Goal: Transaction & Acquisition: Book appointment/travel/reservation

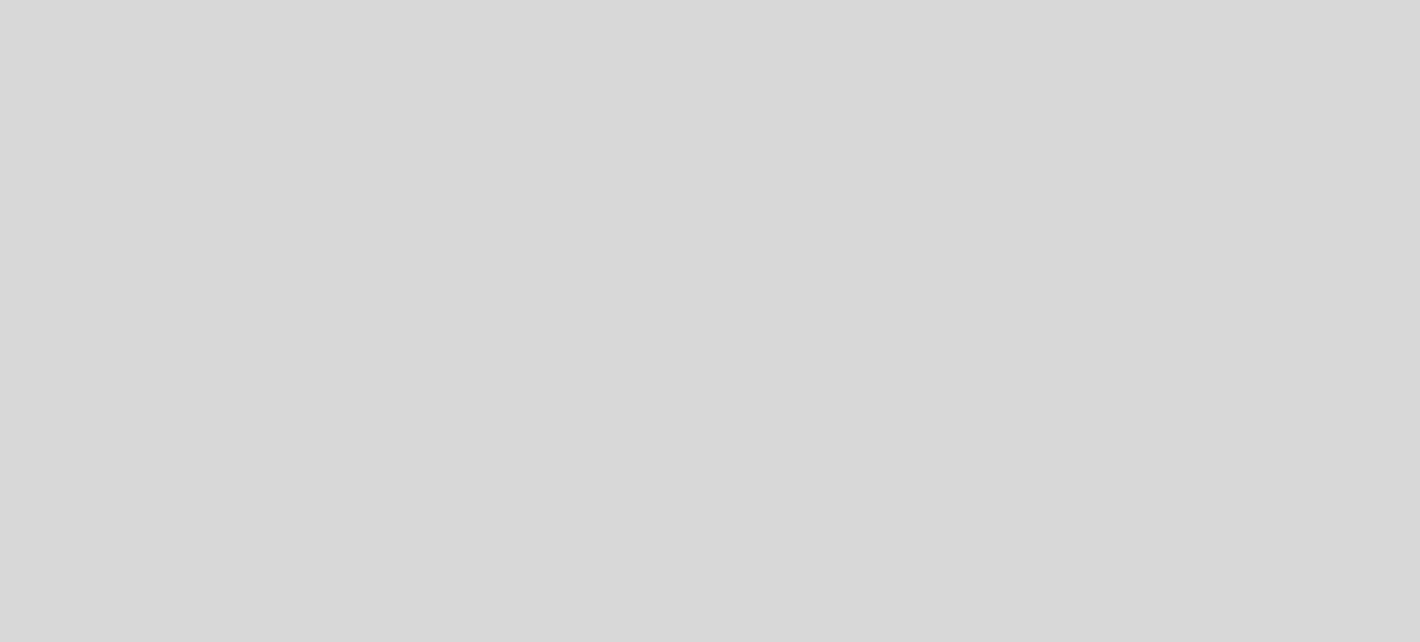
select select "es"
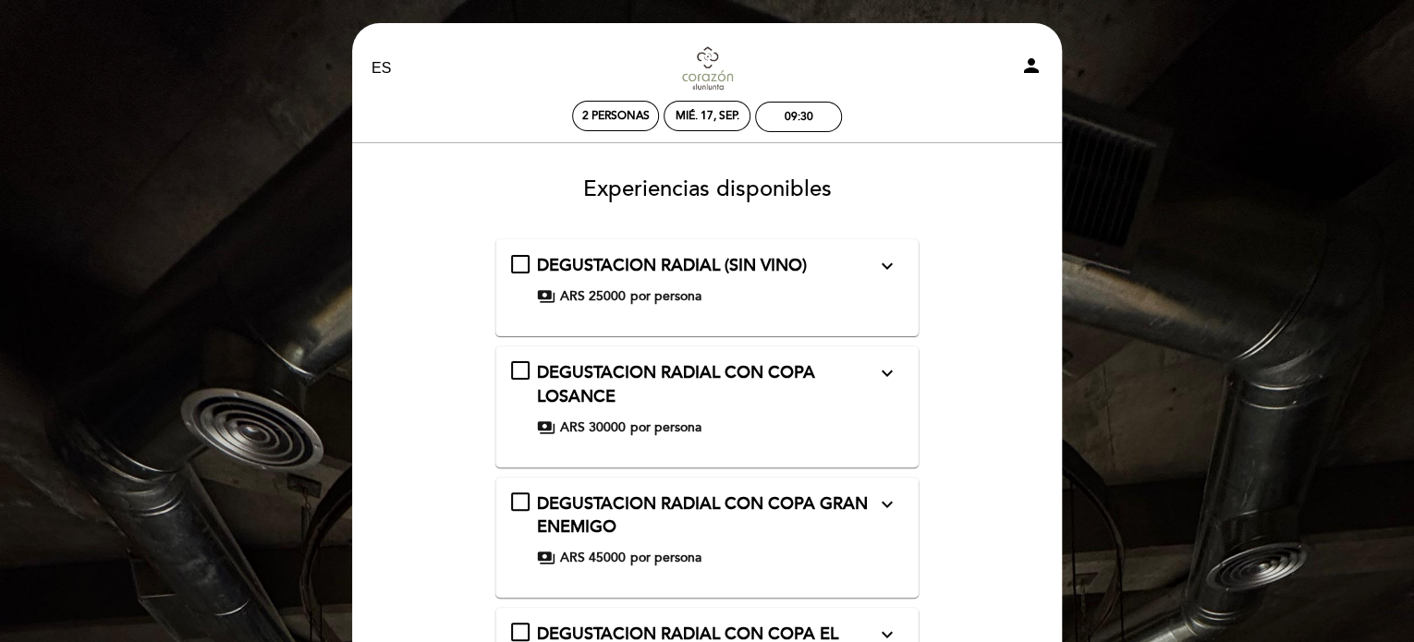
click at [889, 258] on icon "expand_more" at bounding box center [886, 266] width 22 height 22
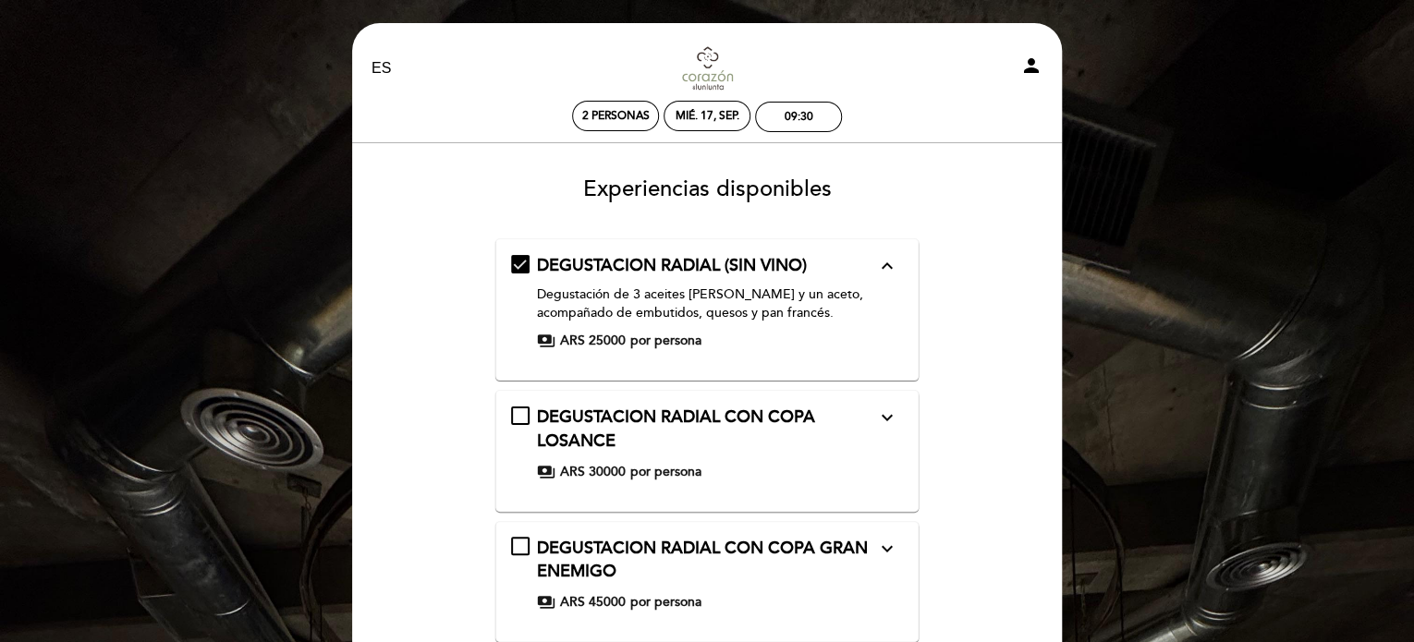
click at [889, 258] on icon "expand_less" at bounding box center [886, 266] width 22 height 22
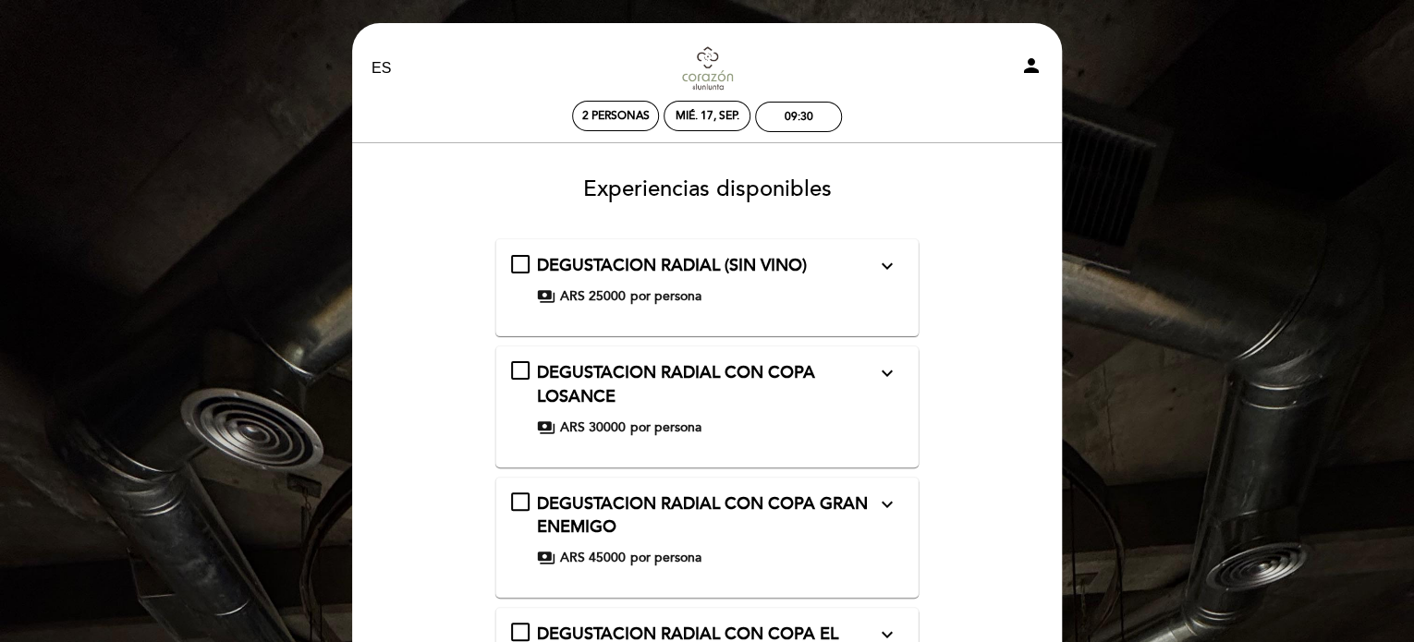
click at [880, 364] on icon "expand_more" at bounding box center [886, 373] width 22 height 22
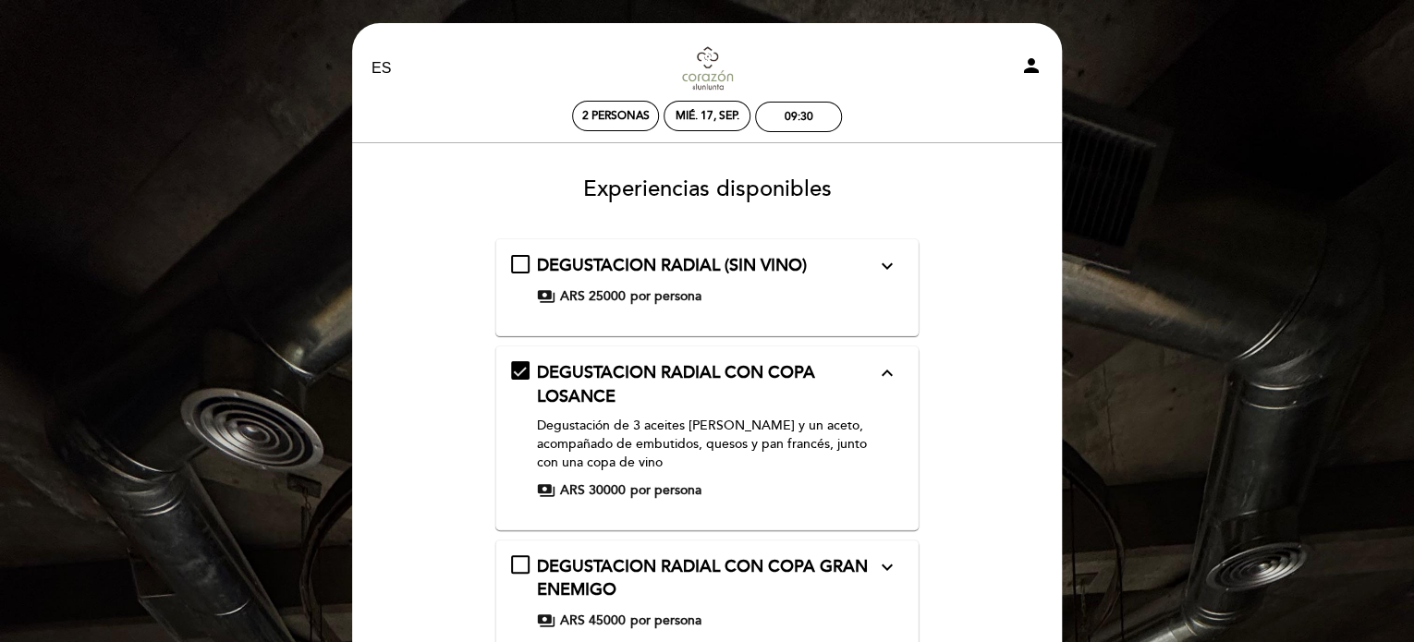
drag, startPoint x: 1412, startPoint y: 262, endPoint x: 1409, endPoint y: 299, distance: 37.2
click at [1409, 290] on div "EN ES PT Corazón de Lunlunta person 2 personas mié. 17, sep. 09:30 Bienvenido B…" at bounding box center [707, 640] width 1414 height 1280
click at [875, 575] on icon "expand_more" at bounding box center [886, 567] width 22 height 22
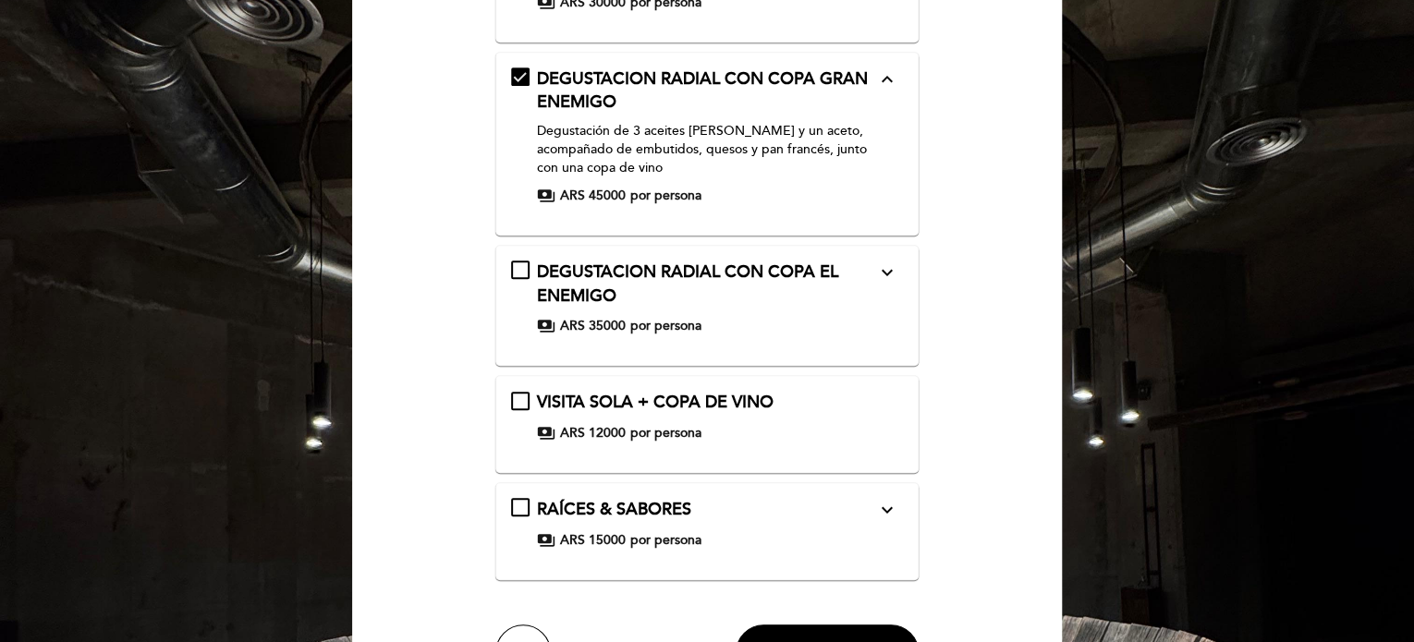
scroll to position [429, 0]
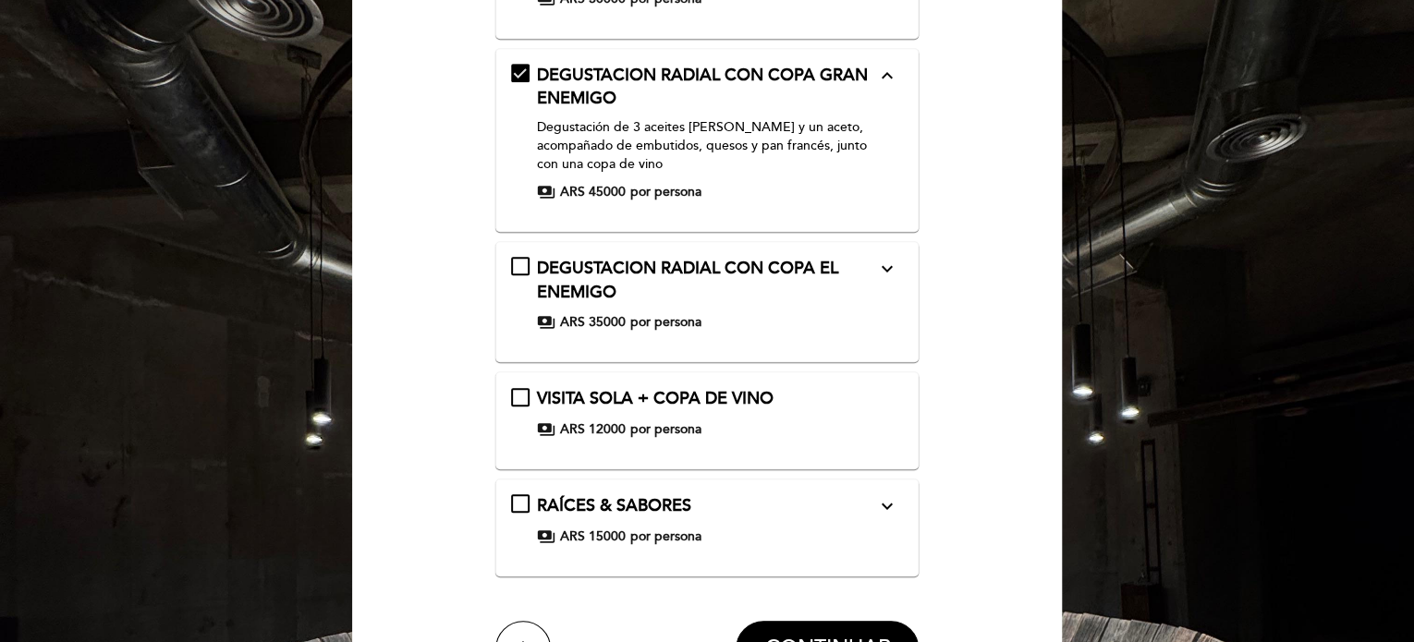
click at [885, 498] on icon "expand_more" at bounding box center [886, 506] width 22 height 22
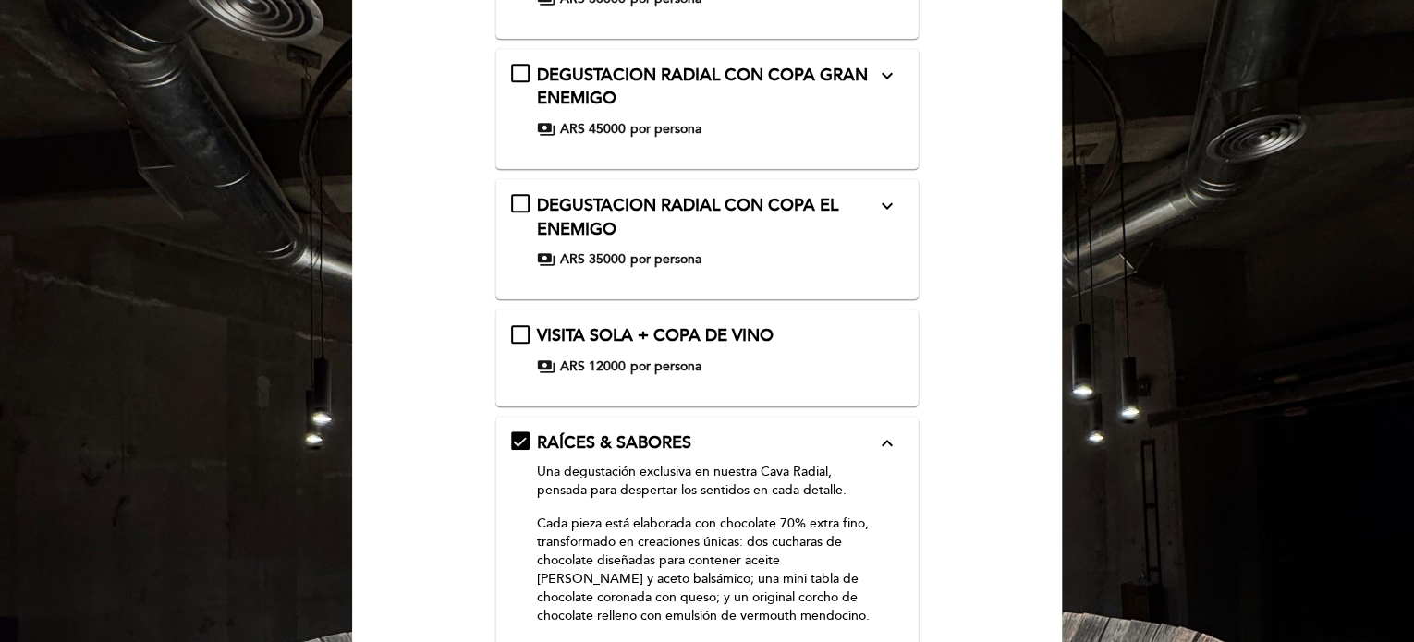
click at [883, 232] on div "DEGUSTACION RADIAL CON COPA EL ENEMIGO expand_more Degustación de 3 aceites de …" at bounding box center [707, 231] width 393 height 75
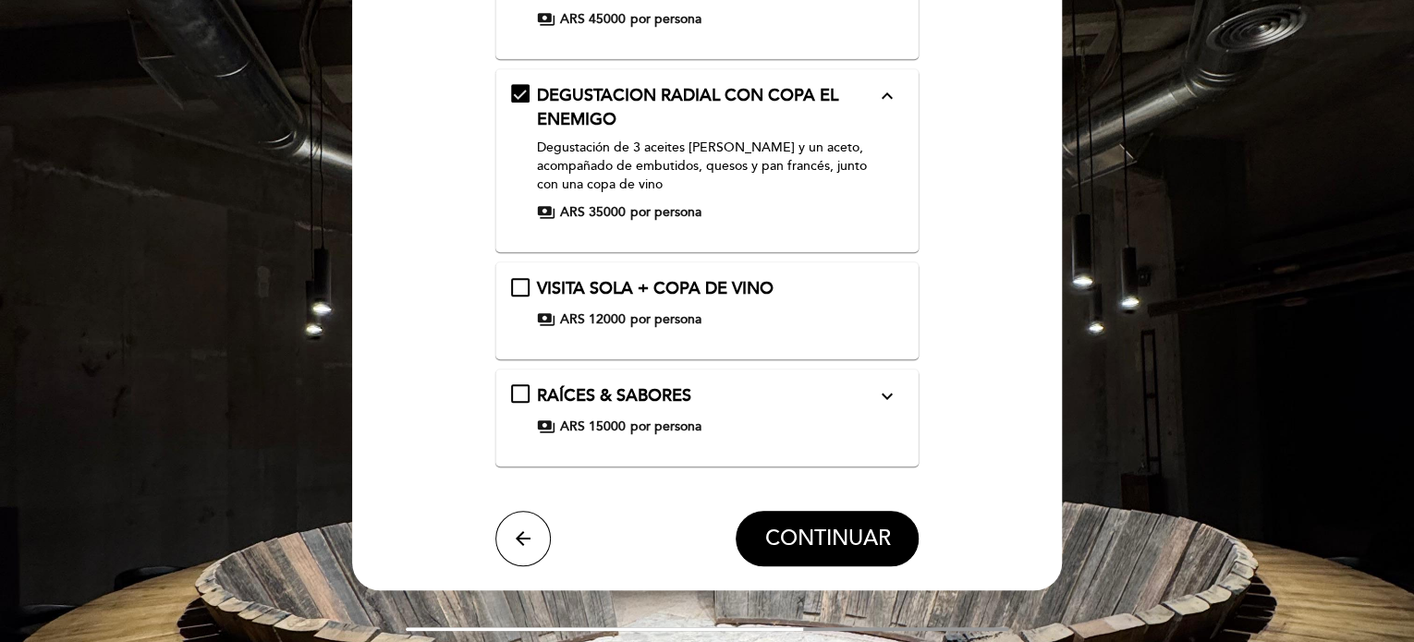
scroll to position [547, 0]
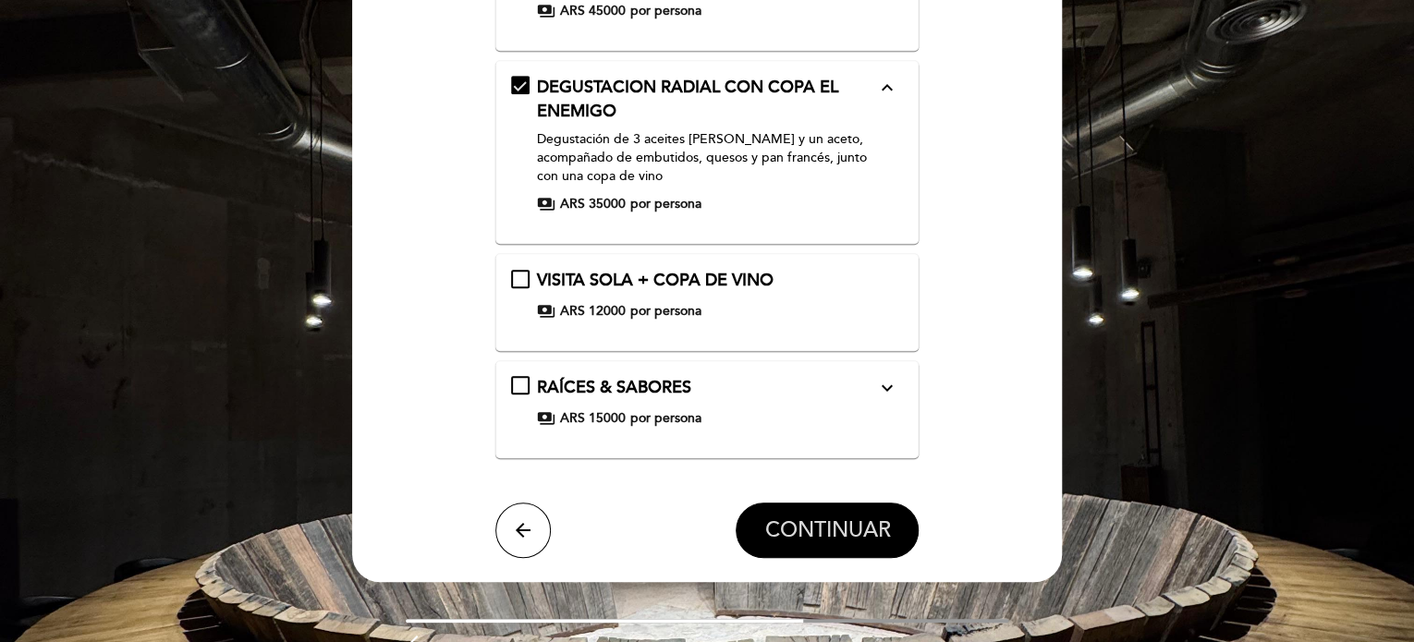
click at [871, 531] on span "CONTINUAR" at bounding box center [827, 531] width 126 height 26
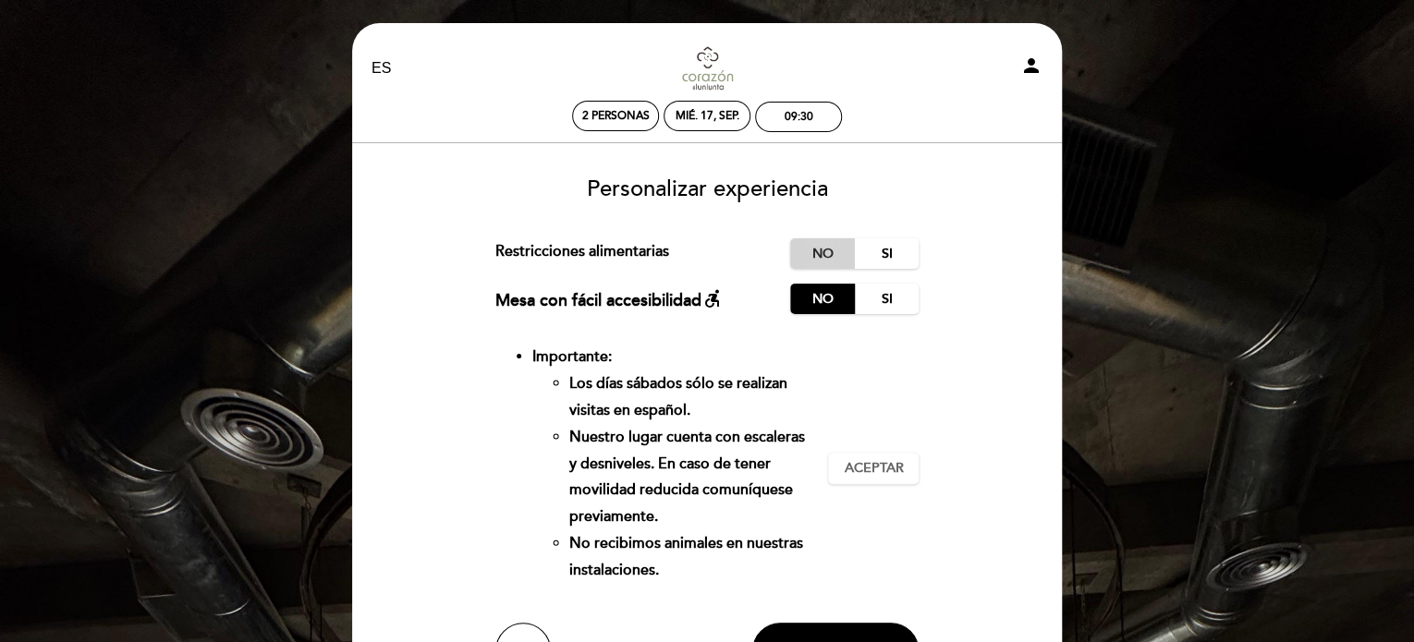
click at [807, 239] on label "No" at bounding box center [822, 253] width 65 height 31
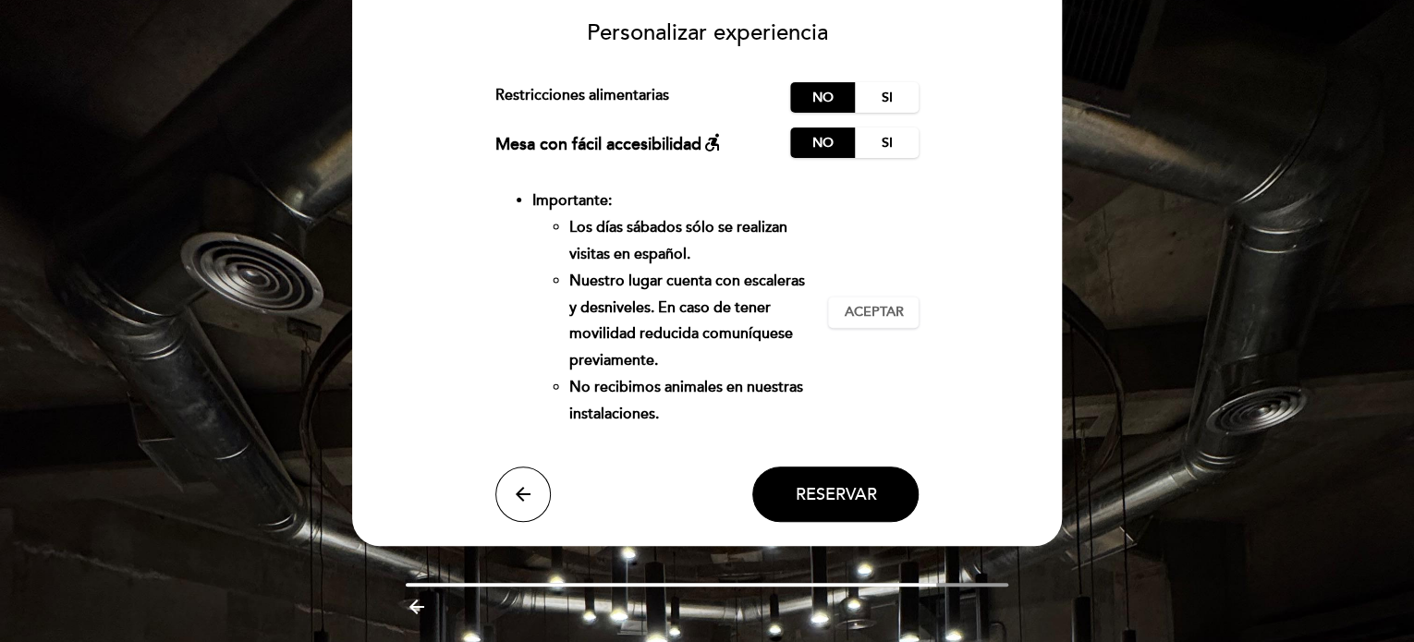
scroll to position [165, 0]
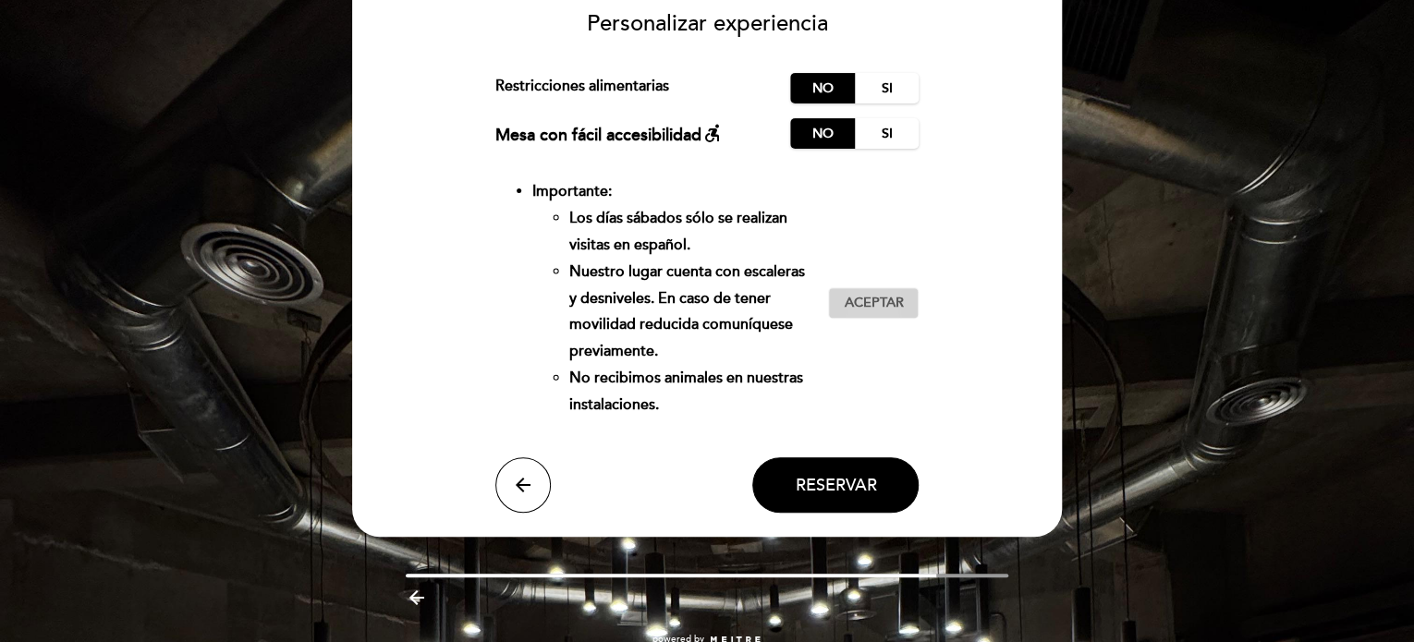
click at [847, 299] on span "Aceptar" at bounding box center [873, 303] width 59 height 19
click at [843, 470] on button "Reservar" at bounding box center [835, 485] width 166 height 55
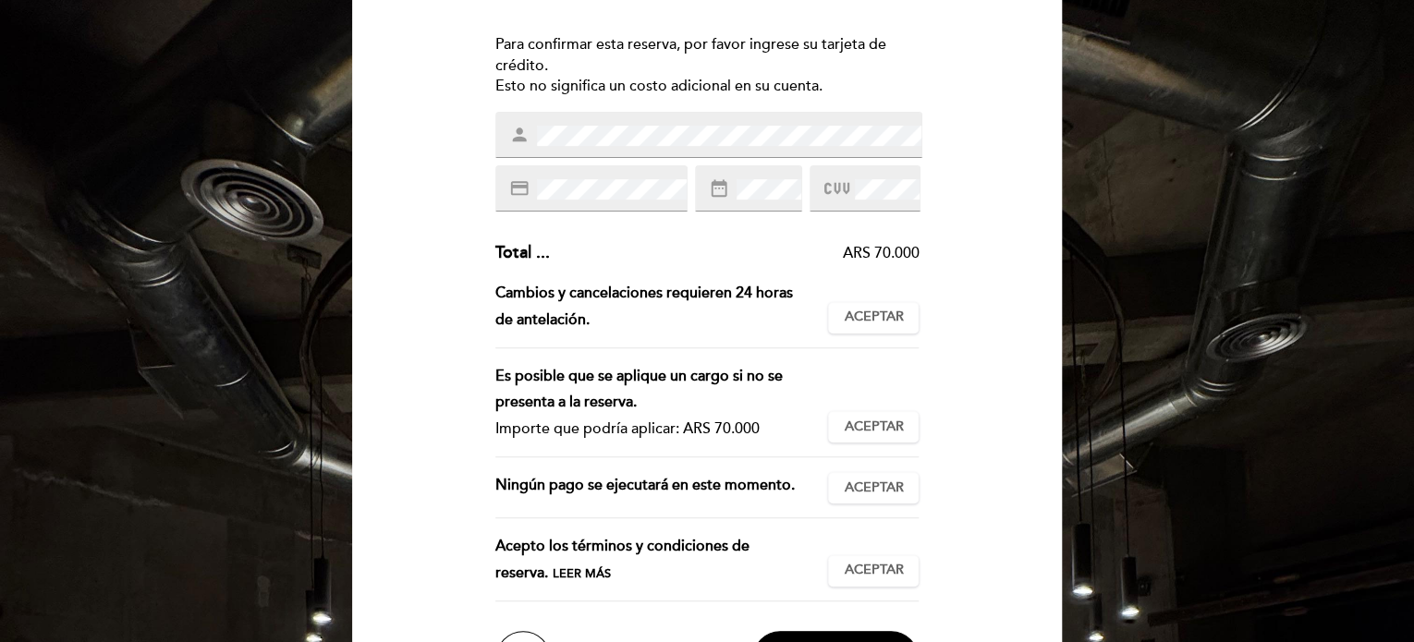
scroll to position [242, 0]
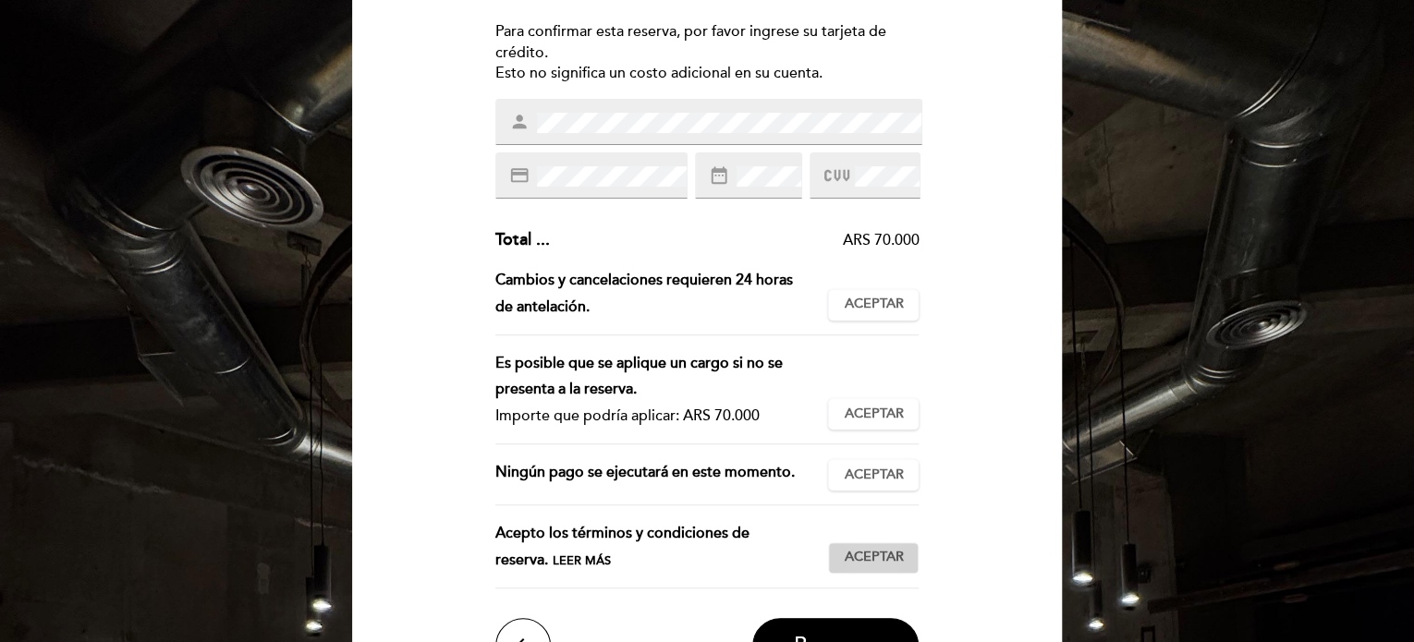
click at [882, 544] on button "Aceptar Aceptado" at bounding box center [873, 558] width 91 height 31
click at [878, 469] on span "Aceptar" at bounding box center [873, 475] width 59 height 19
click at [878, 416] on span "Aceptar" at bounding box center [873, 414] width 59 height 19
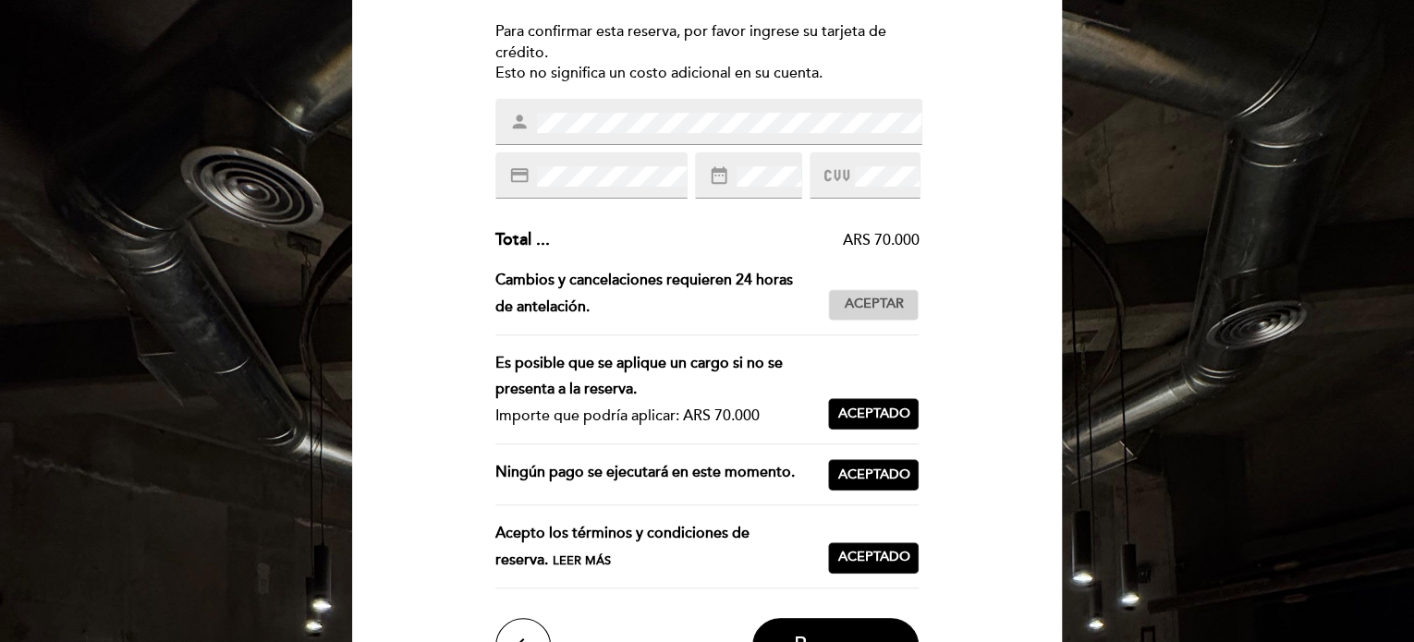
click at [1011, 480] on div "Ingrese los detalles de su garantía Para confirmar esta reserva, por favor ingr…" at bounding box center [707, 297] width 684 height 753
click at [906, 315] on button "Aceptar Aceptado" at bounding box center [873, 304] width 91 height 31
click at [812, 624] on button "Reservar" at bounding box center [835, 645] width 166 height 55
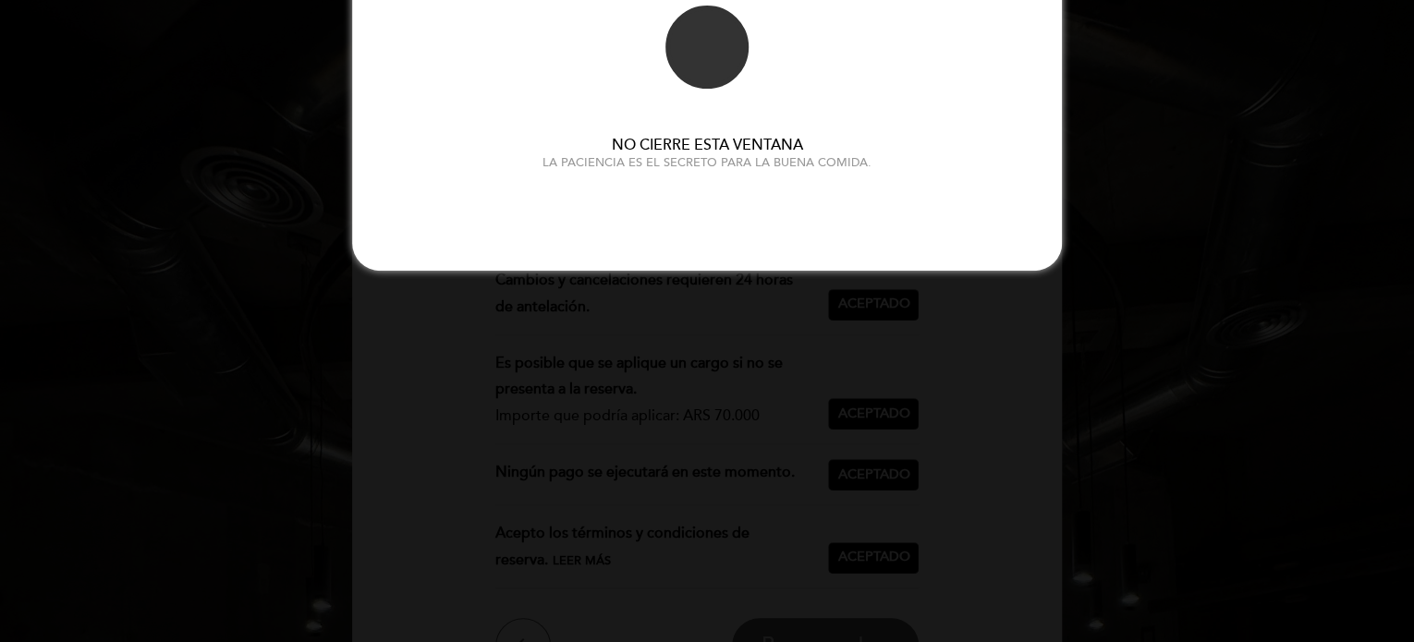
scroll to position [0, 0]
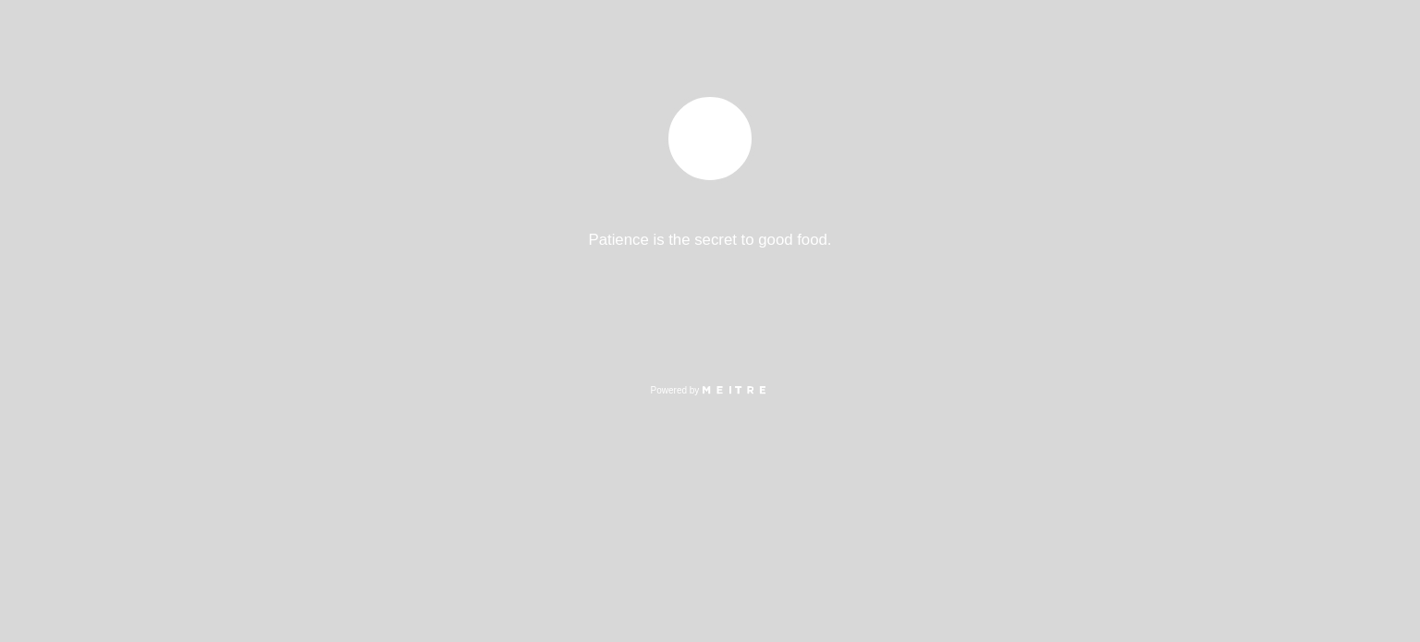
select select "es"
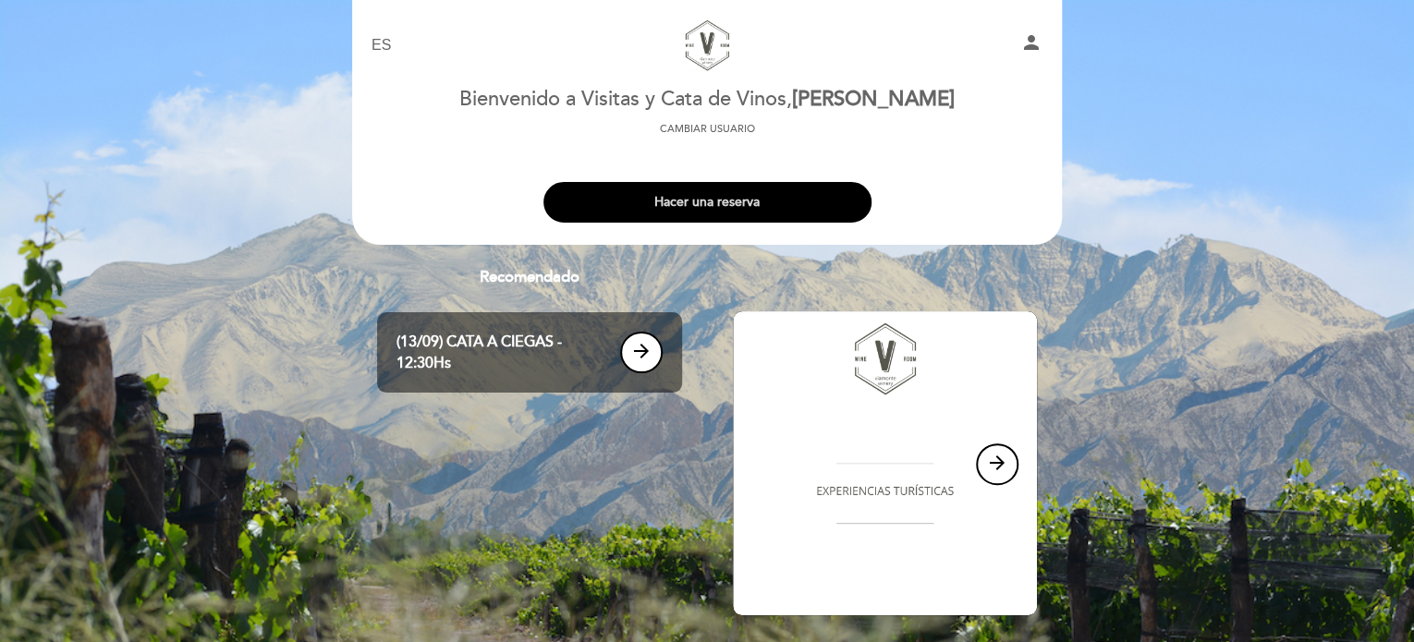
click at [760, 192] on button "Hacer una reserva" at bounding box center [707, 202] width 328 height 41
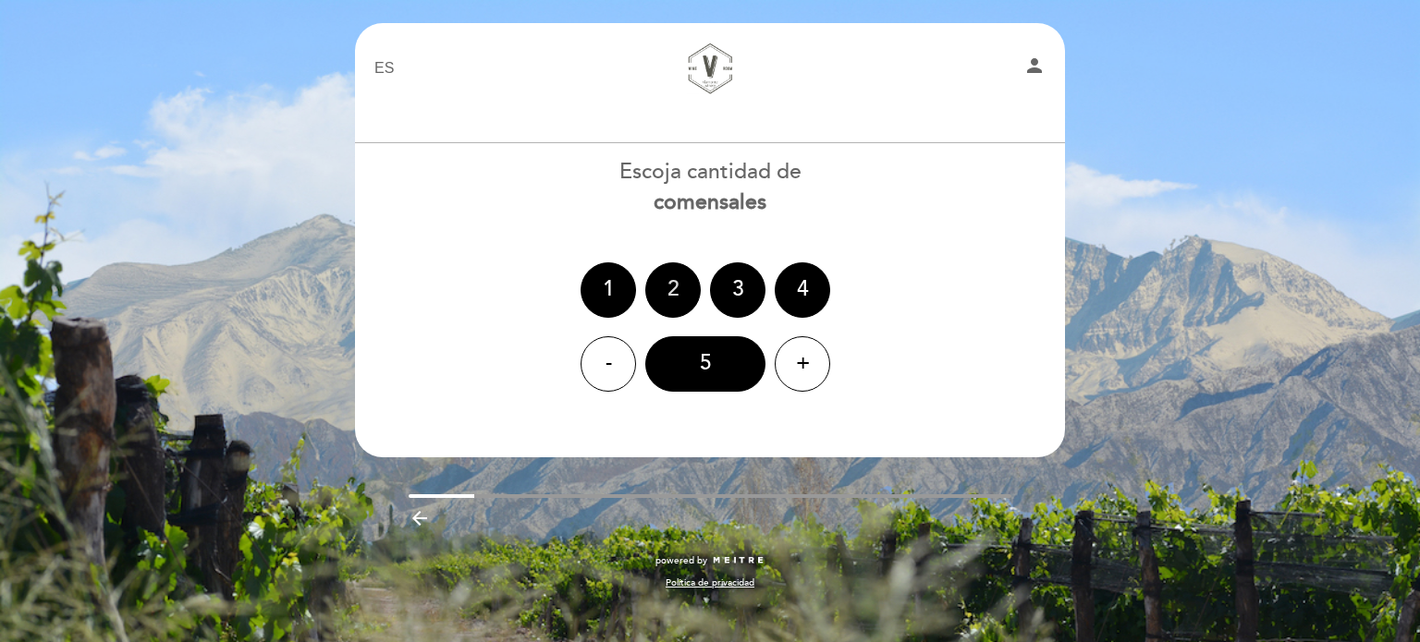
click at [682, 305] on div "2" at bounding box center [672, 289] width 55 height 55
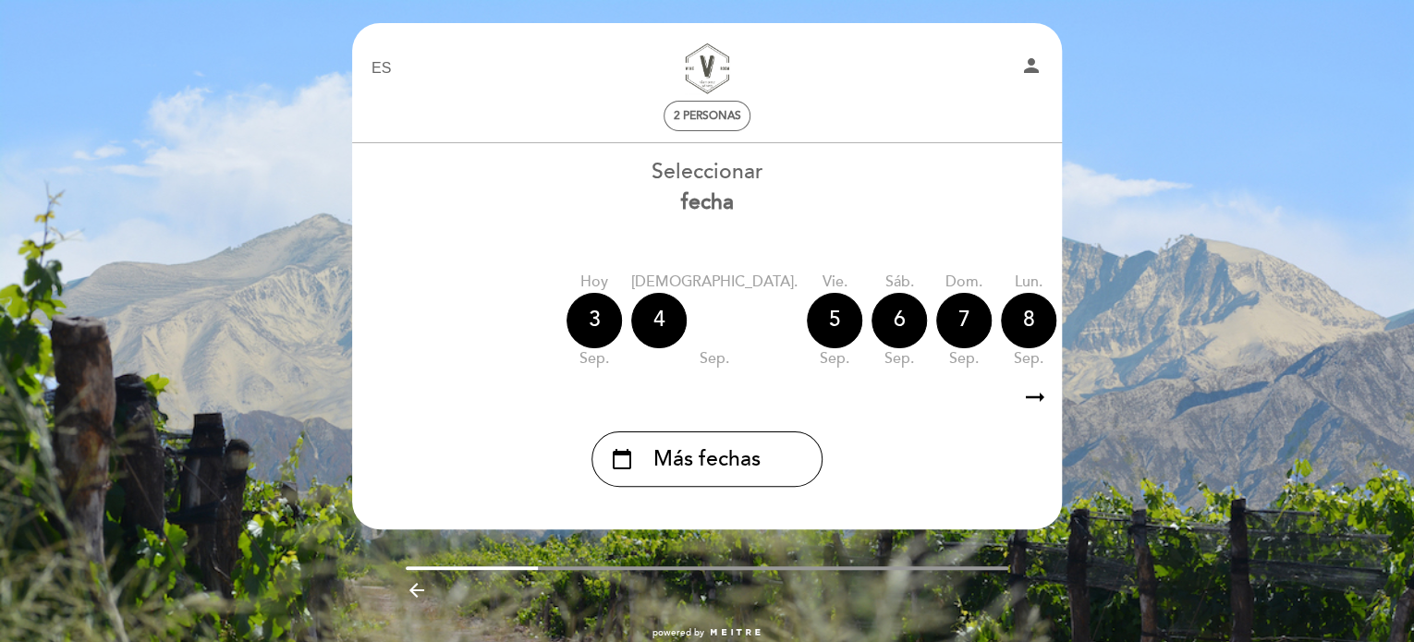
click at [1039, 399] on icon "arrow_right_alt" at bounding box center [1035, 398] width 28 height 40
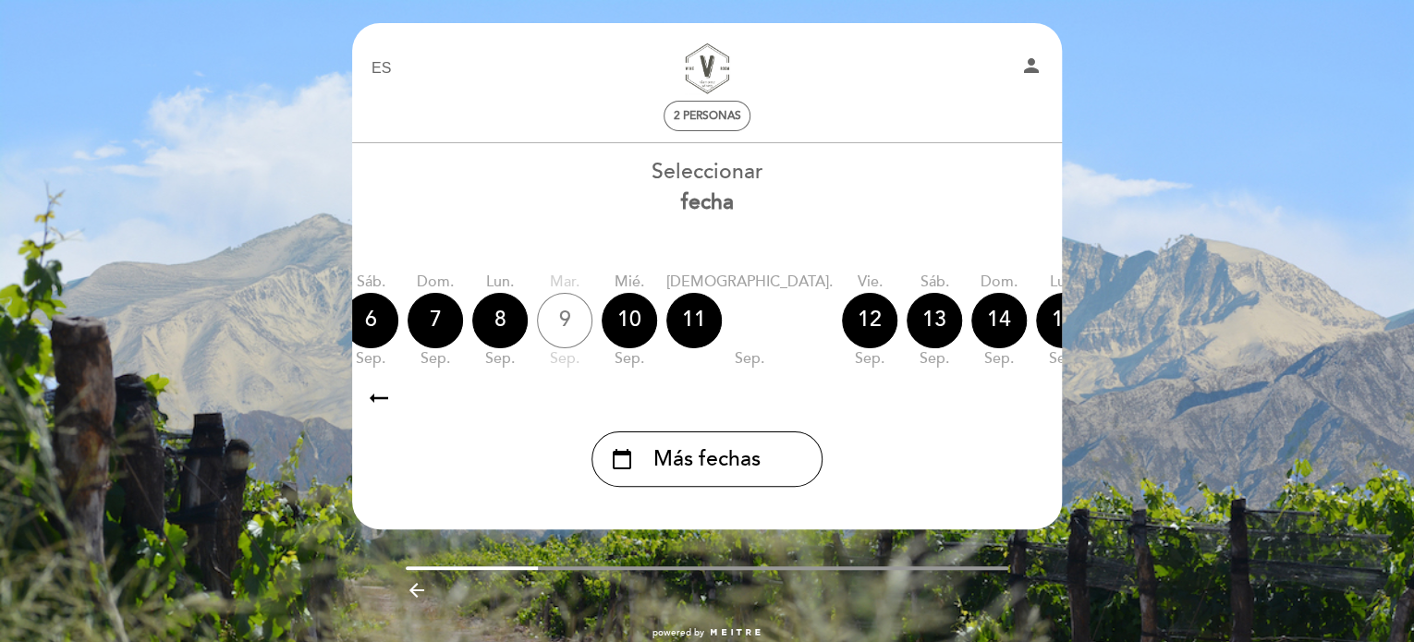
scroll to position [0, 539]
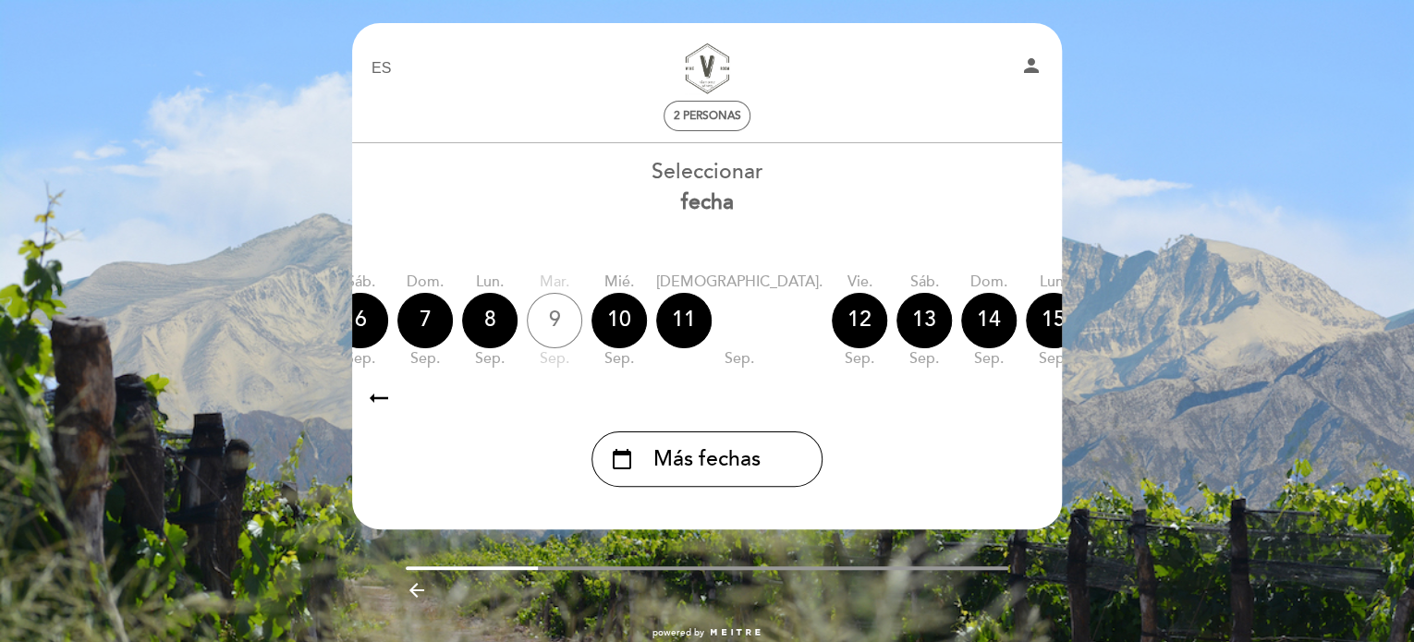
click at [1155, 331] on div "17" at bounding box center [1182, 320] width 55 height 55
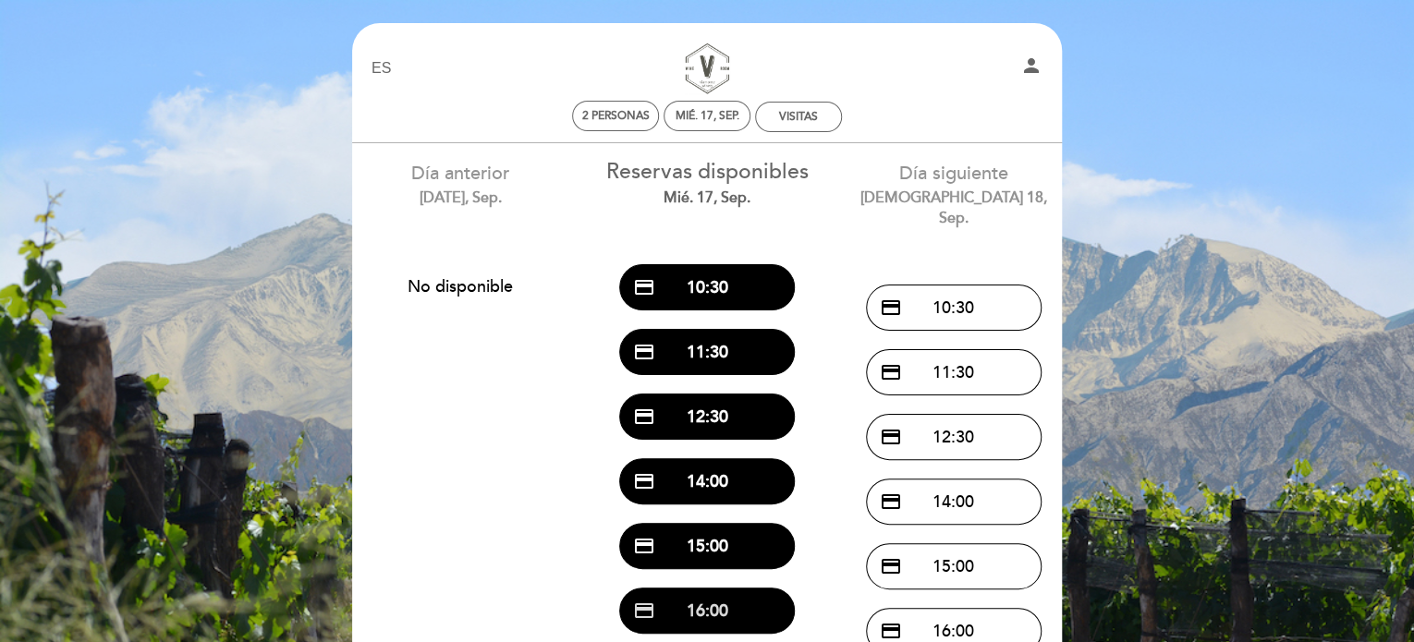
click at [721, 616] on button "credit_card 16:00" at bounding box center [707, 611] width 176 height 46
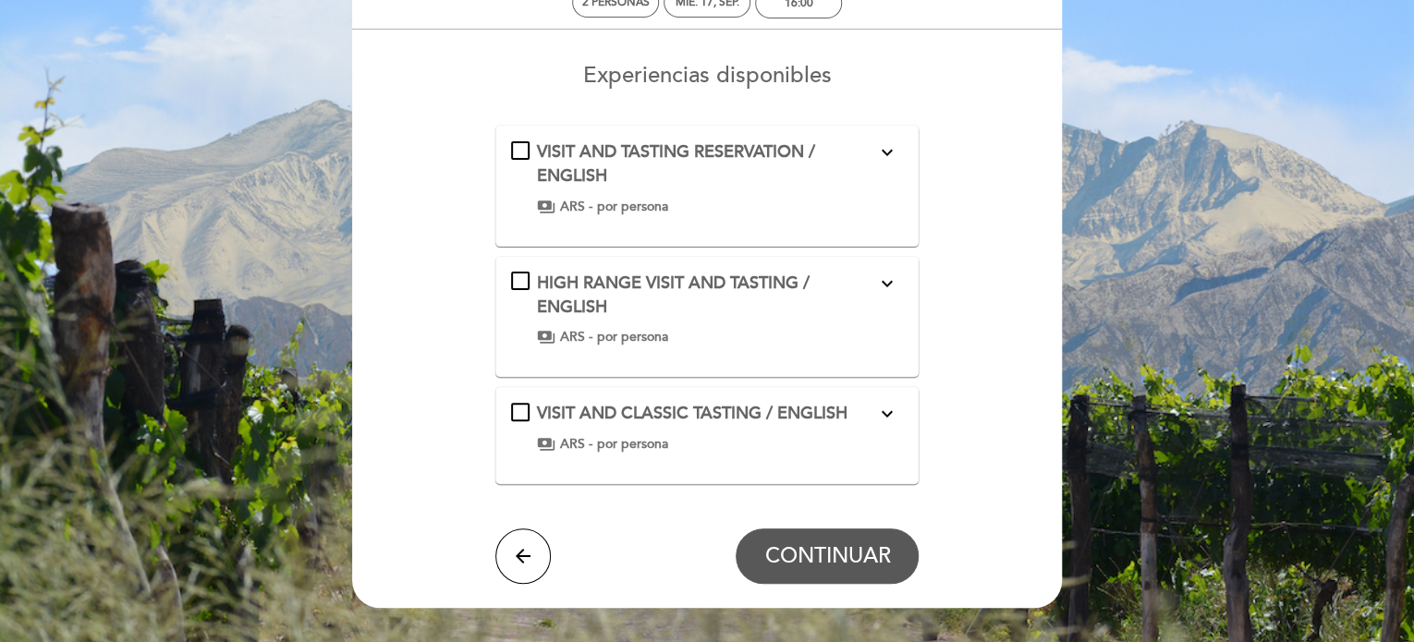
scroll to position [105, 0]
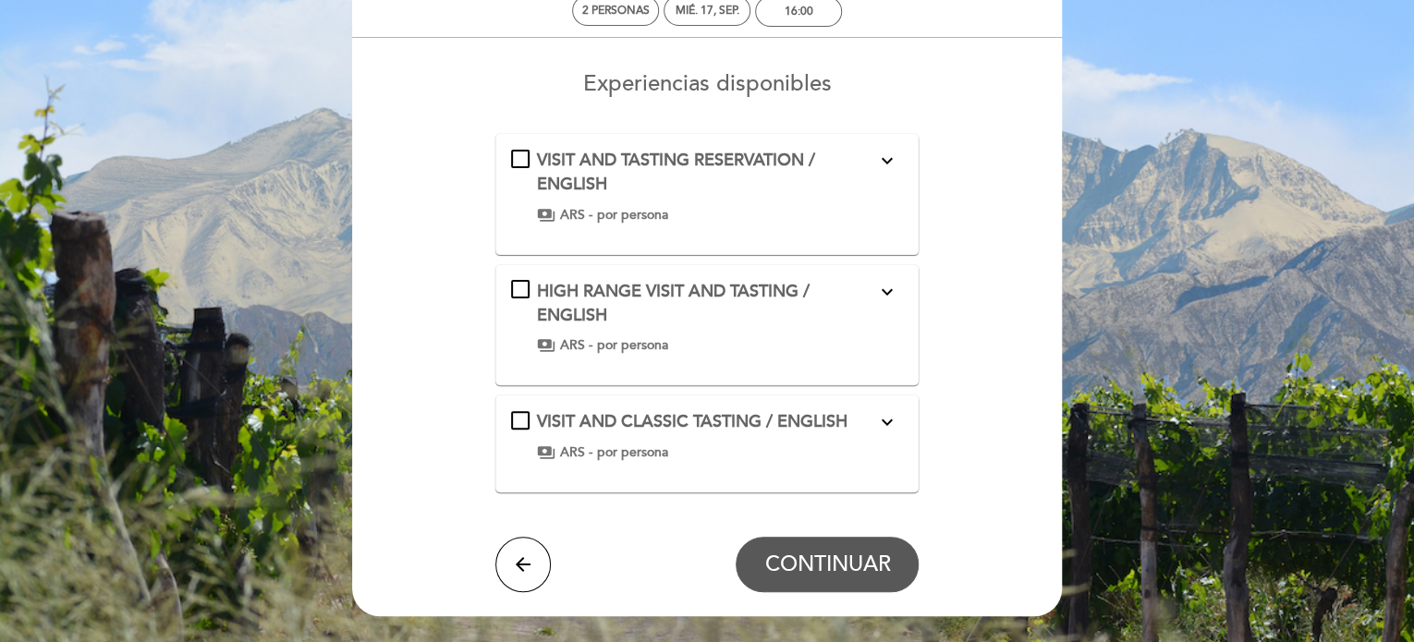
click at [653, 197] on div "VISIT AND TASTING RESERVATION / ENGLISH expand_more Viamonte oak selection Viam…" at bounding box center [707, 186] width 393 height 75
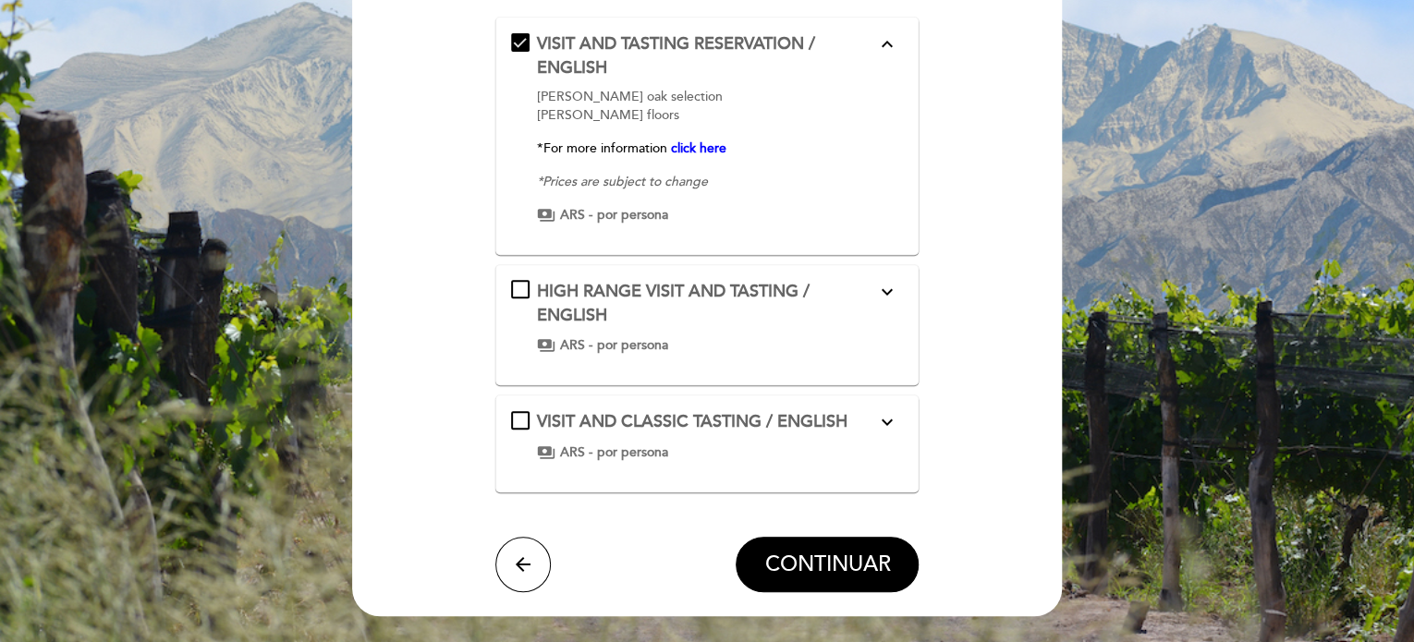
scroll to position [230, 0]
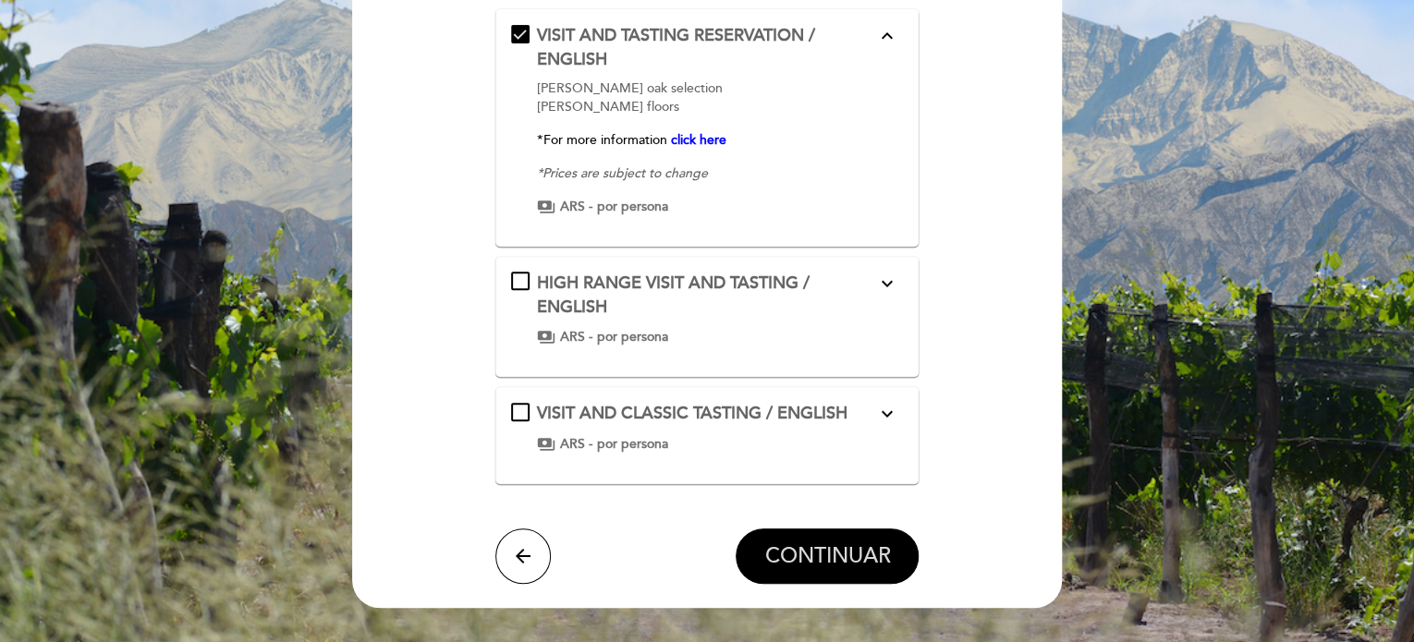
click at [866, 567] on span "CONTINUAR" at bounding box center [827, 556] width 126 height 26
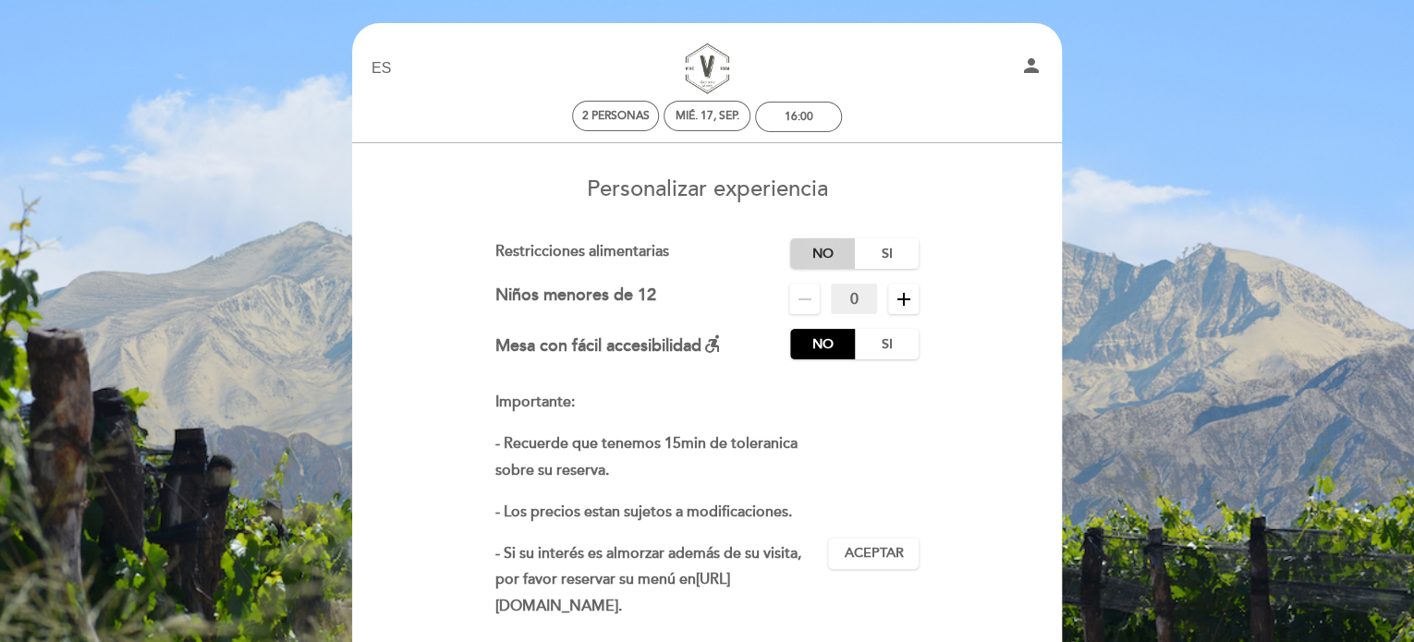
click at [813, 261] on label "No" at bounding box center [822, 253] width 65 height 31
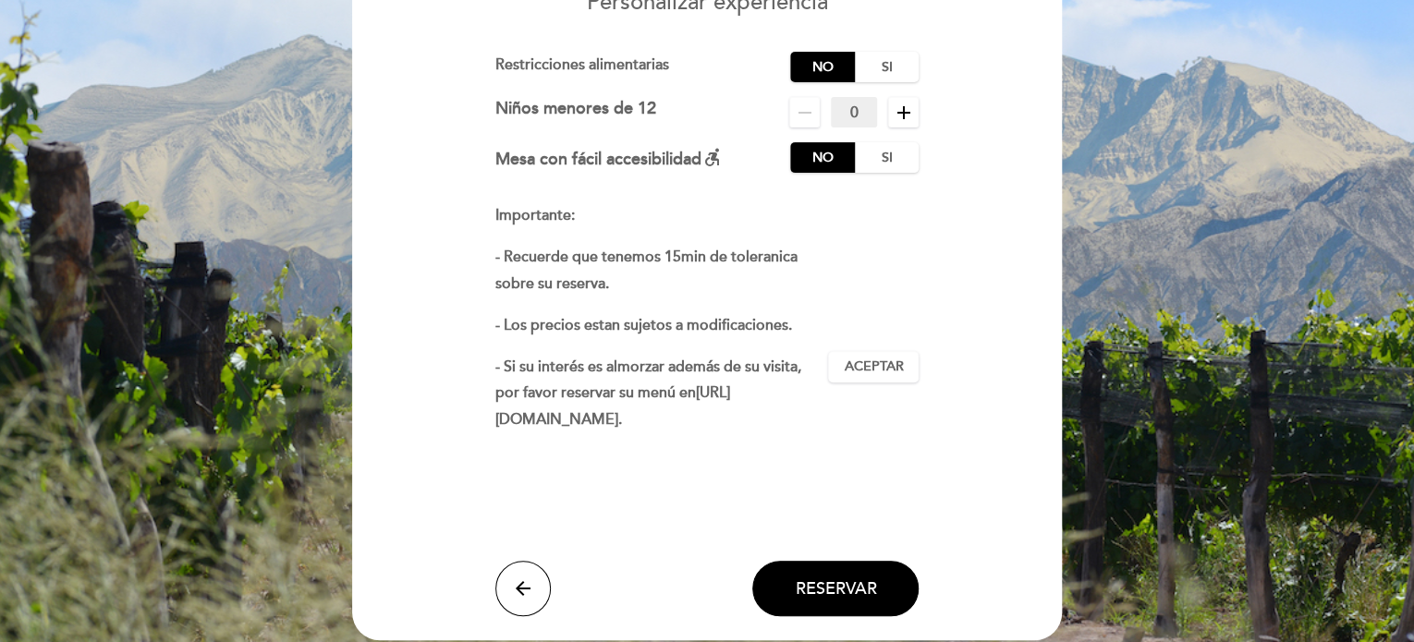
scroll to position [201, 0]
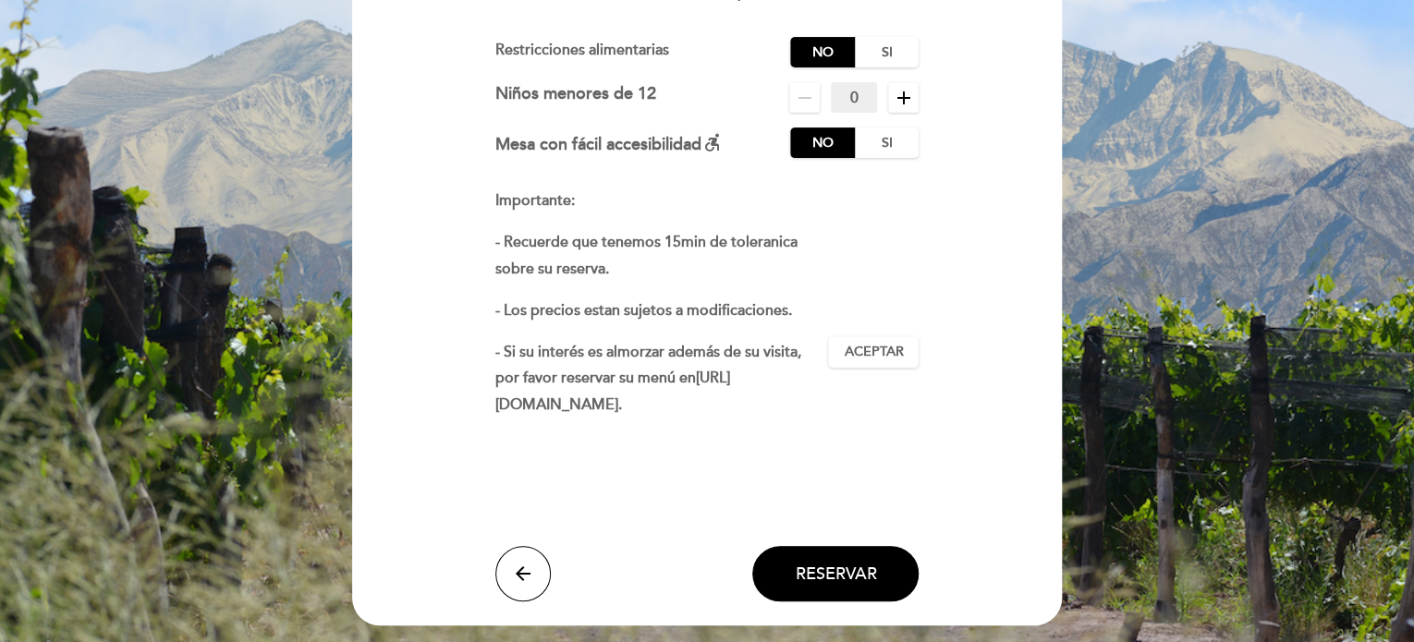
click at [651, 404] on link "https://restaurante-1912.meitre.com" at bounding box center [612, 391] width 235 height 45
click at [686, 399] on link "https://restaurante-1912.meitre.com" at bounding box center [612, 391] width 235 height 45
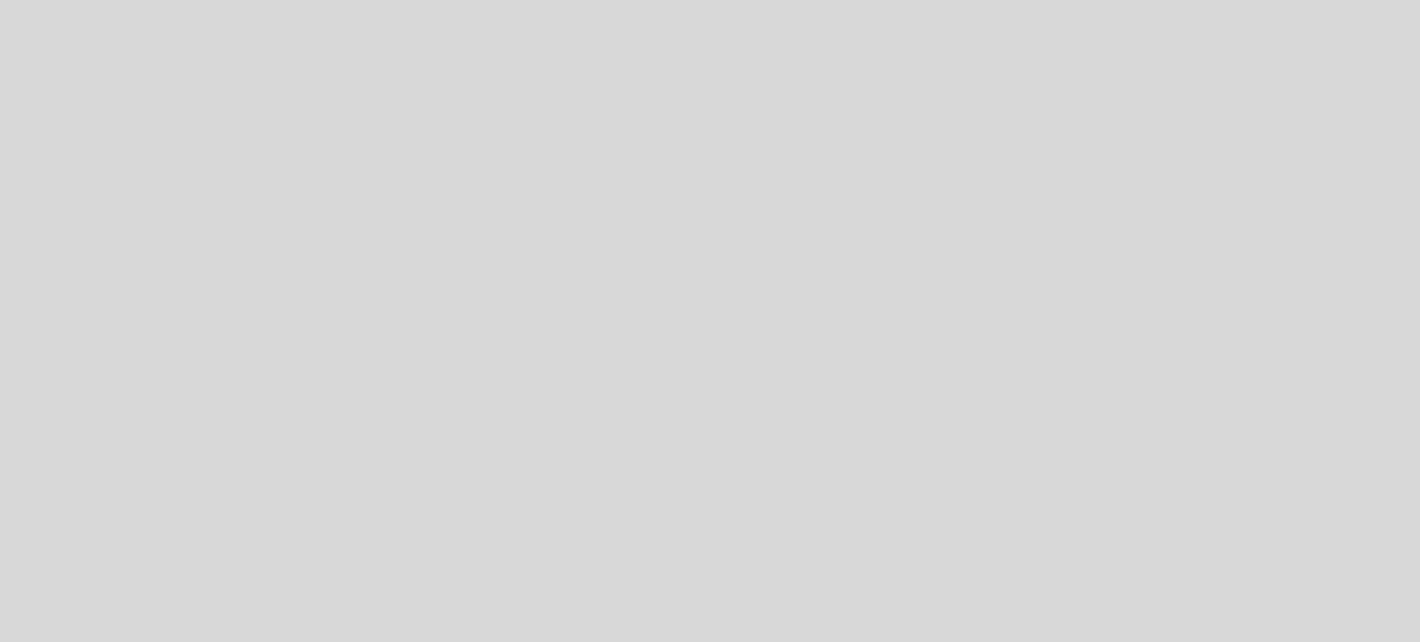
select select "es"
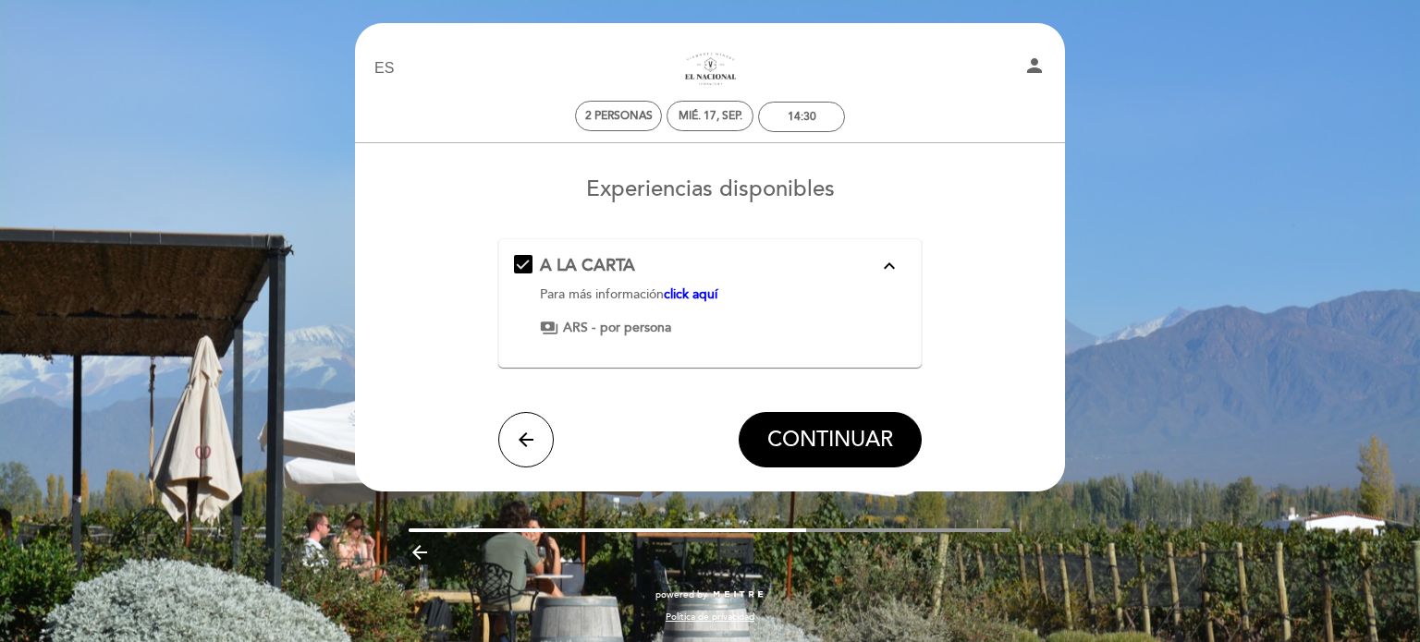
click at [695, 294] on link "click aquí" at bounding box center [691, 295] width 54 height 16
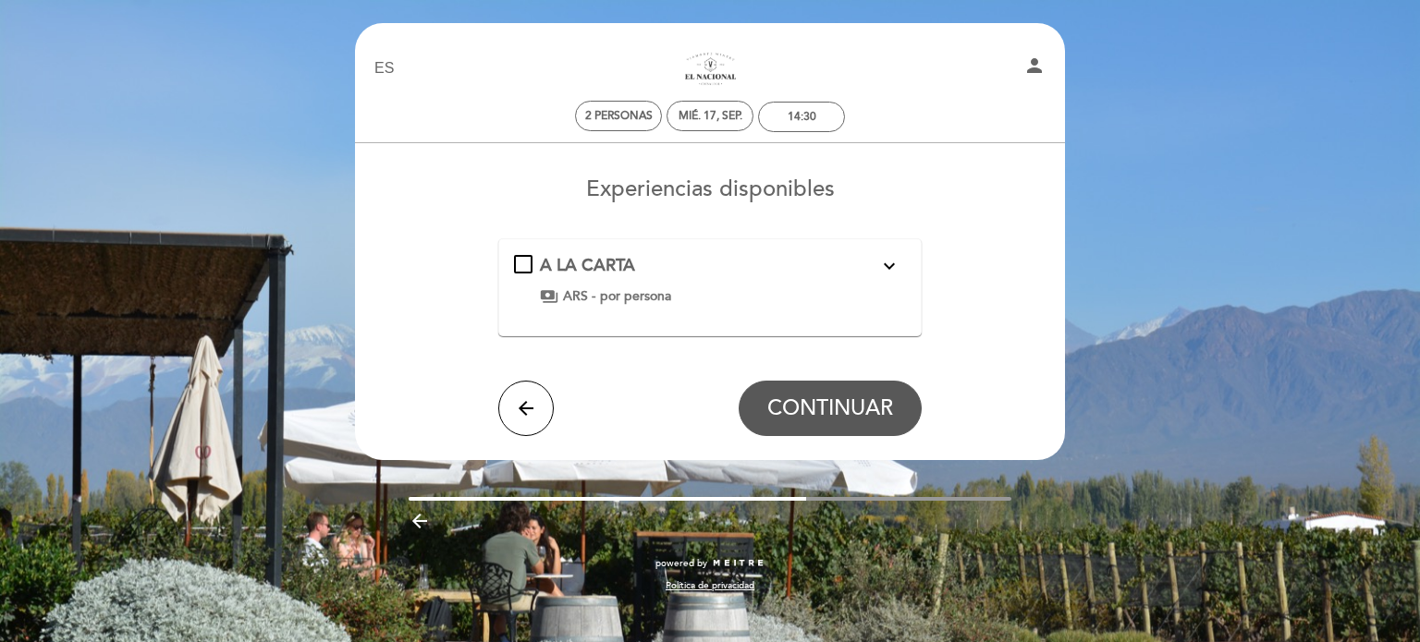
click at [529, 274] on div "A LA CARTA expand_more Para más información click aquí payments ARS - por perso…" at bounding box center [710, 280] width 393 height 52
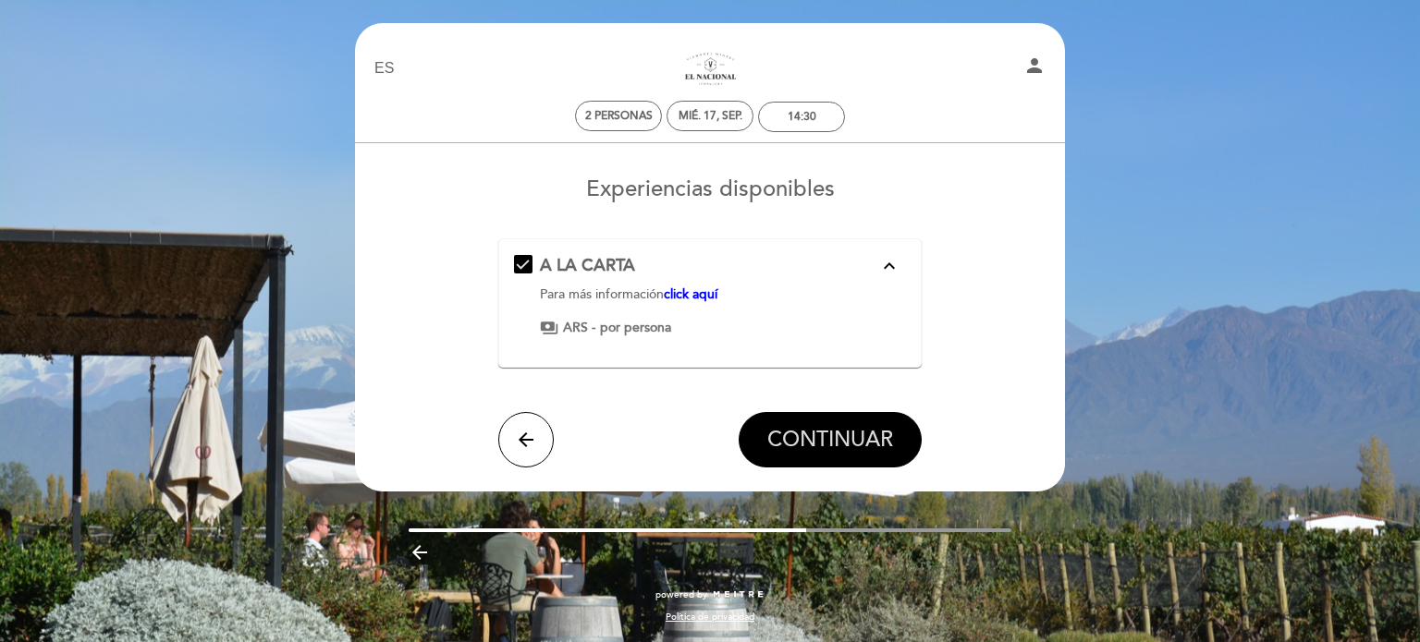
click at [816, 424] on button "CONTINUAR" at bounding box center [829, 439] width 183 height 55
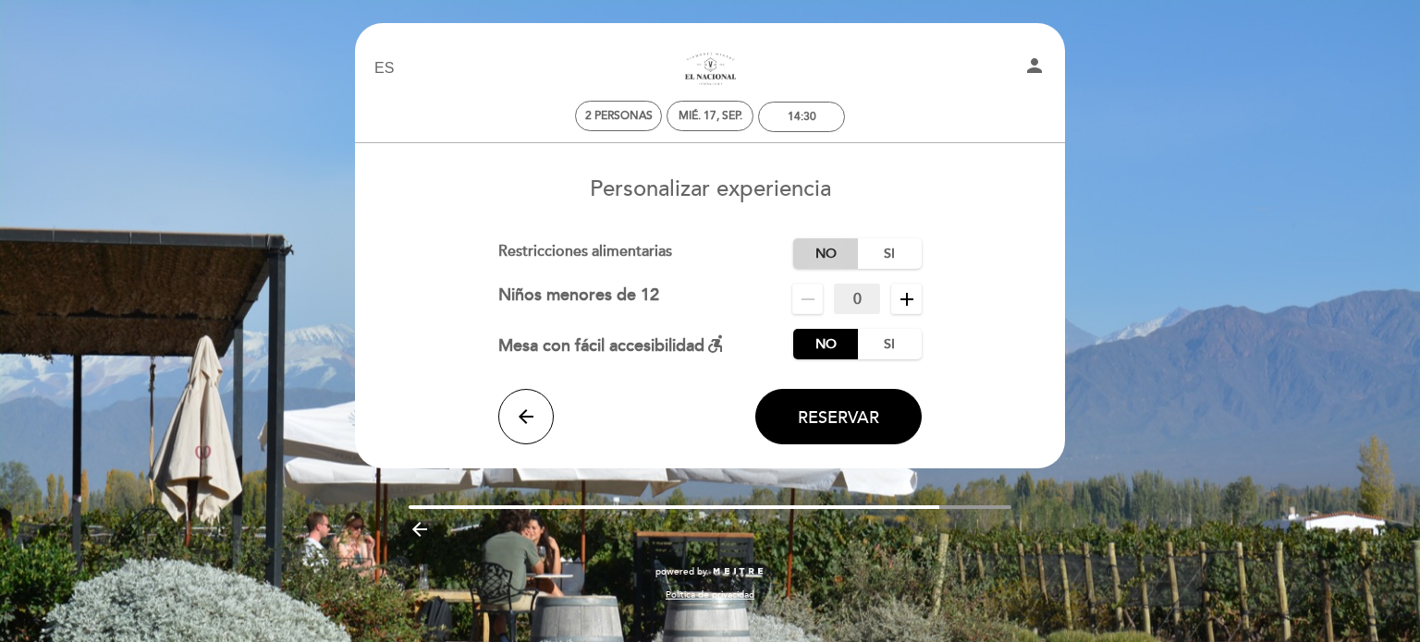
click at [824, 259] on label "No" at bounding box center [825, 253] width 65 height 31
click at [856, 406] on button "Reservar" at bounding box center [838, 416] width 166 height 55
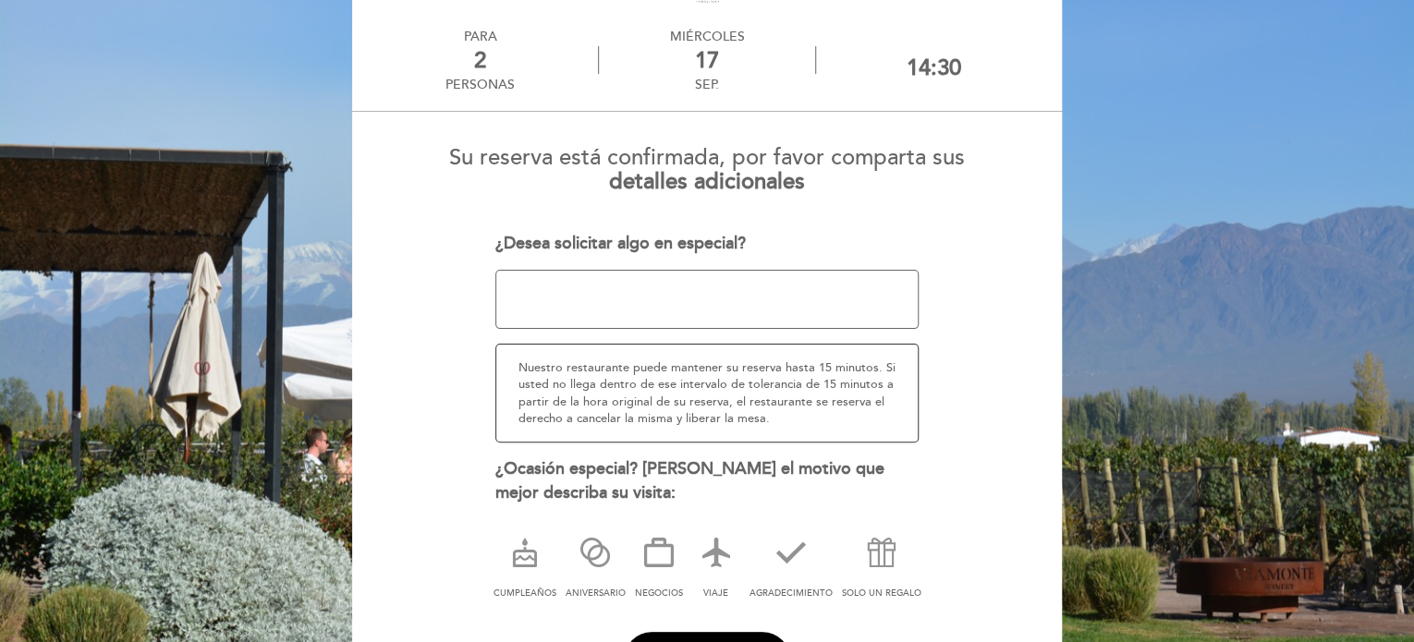
scroll to position [75, 0]
